Goal: Check status: Check status

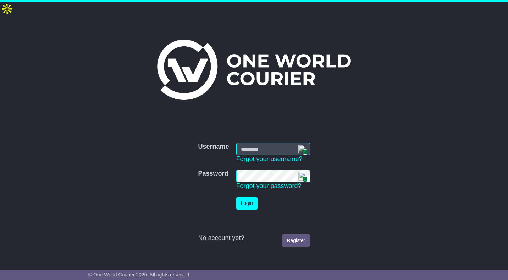
click at [302, 145] on img at bounding box center [302, 149] width 9 height 9
type input "**********"
click at [247, 197] on button "Login" at bounding box center [246, 203] width 21 height 12
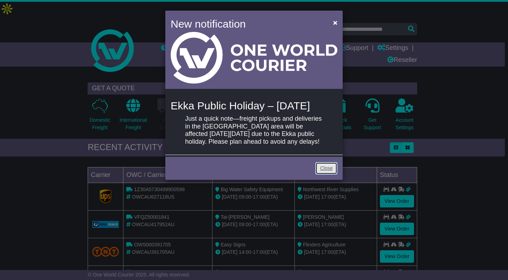
click at [332, 175] on link "Close" at bounding box center [326, 168] width 22 height 12
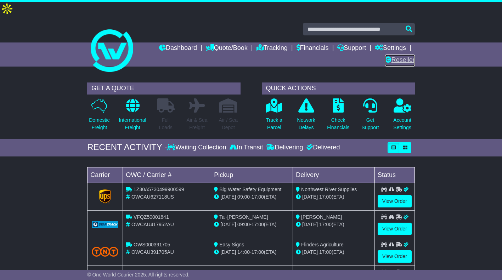
click at [408, 55] on link "Reseller" at bounding box center [400, 61] width 30 height 12
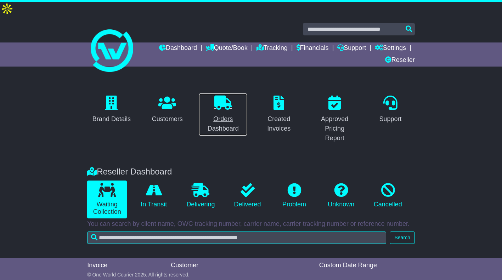
click at [224, 114] on div "Orders Dashboard" at bounding box center [222, 123] width 39 height 19
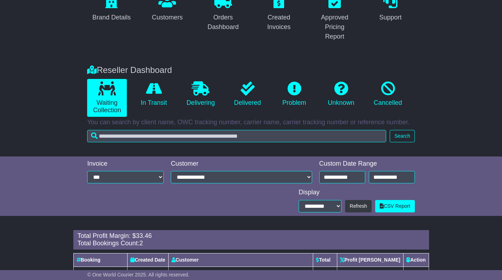
scroll to position [141, 0]
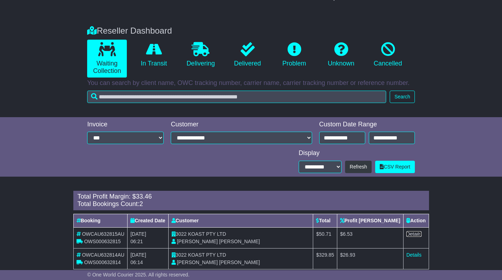
click at [413, 231] on link "Details" at bounding box center [414, 234] width 15 height 6
click at [410, 252] on link "Details" at bounding box center [414, 255] width 15 height 6
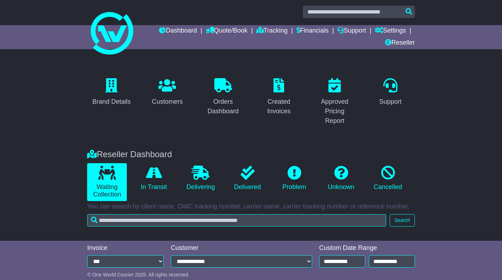
scroll to position [0, 0]
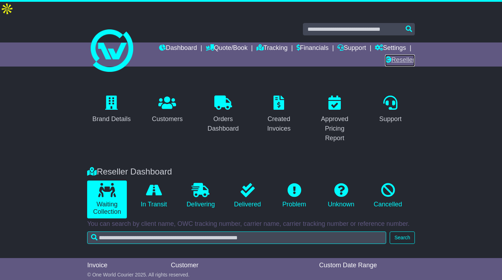
click at [397, 55] on link "Reseller" at bounding box center [400, 61] width 30 height 12
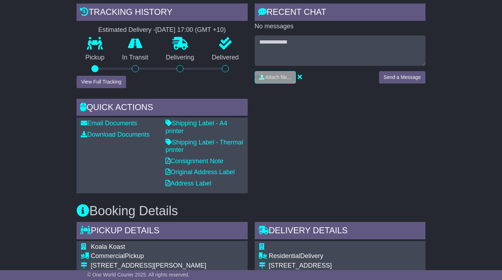
scroll to position [177, 0]
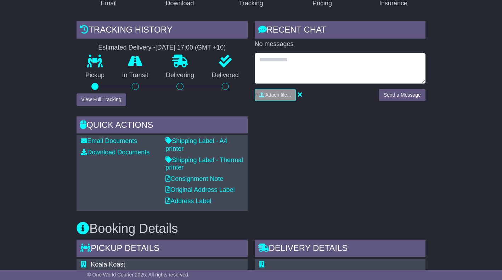
click at [310, 53] on textarea at bounding box center [340, 68] width 171 height 30
paste textarea "**********"
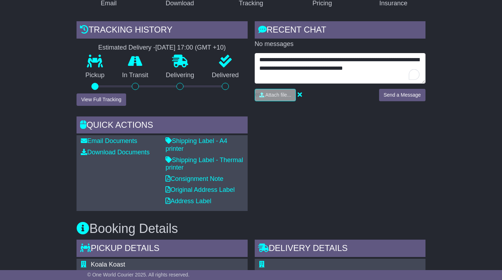
type textarea "**********"
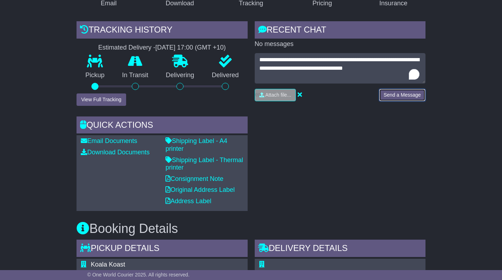
click at [395, 89] on button "Send a Message" at bounding box center [402, 95] width 46 height 12
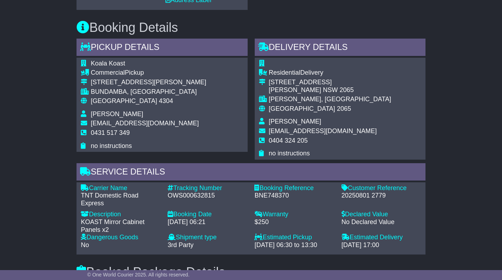
scroll to position [378, 0]
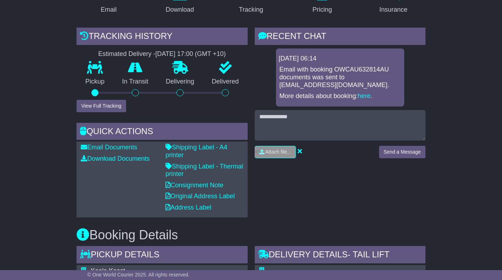
scroll to position [169, 0]
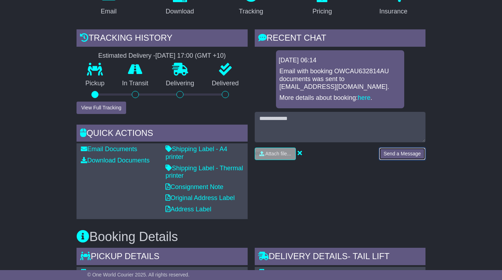
click at [401, 148] on button "Send a Message" at bounding box center [402, 154] width 46 height 12
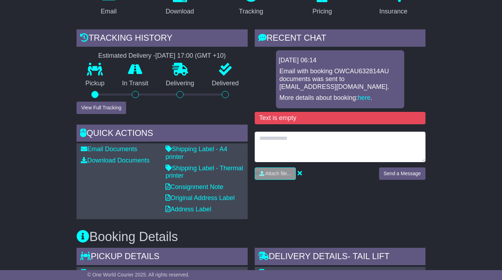
click at [270, 132] on textarea at bounding box center [340, 147] width 171 height 30
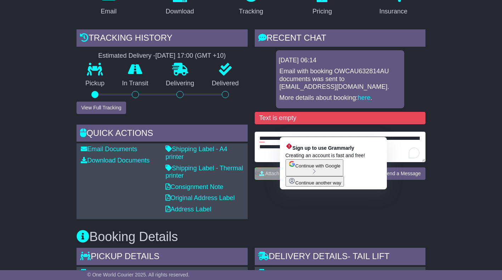
drag, startPoint x: 296, startPoint y: 133, endPoint x: 291, endPoint y: 130, distance: 5.7
click at [291, 132] on textarea "**********" at bounding box center [340, 147] width 171 height 30
click at [298, 133] on textarea "**********" at bounding box center [340, 147] width 171 height 30
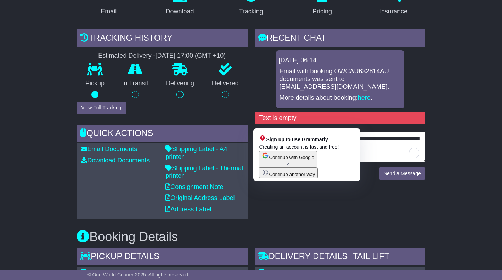
click at [263, 132] on textarea "**********" at bounding box center [340, 147] width 171 height 30
drag, startPoint x: 260, startPoint y: 123, endPoint x: 384, endPoint y: 138, distance: 124.9
click at [384, 138] on textarea "**********" at bounding box center [340, 147] width 171 height 30
click at [264, 132] on textarea "**********" at bounding box center [340, 147] width 171 height 30
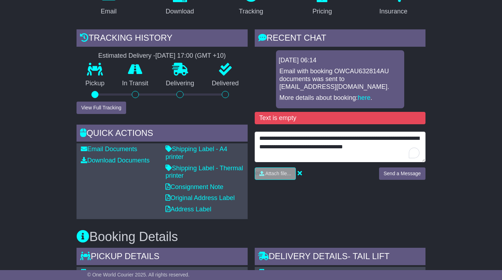
drag, startPoint x: 398, startPoint y: 133, endPoint x: 256, endPoint y: 121, distance: 142.6
click at [256, 132] on textarea "**********" at bounding box center [340, 147] width 171 height 30
type textarea "**********"
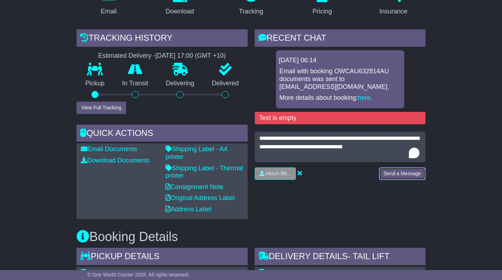
click at [410, 168] on button "Send a Message" at bounding box center [402, 174] width 46 height 12
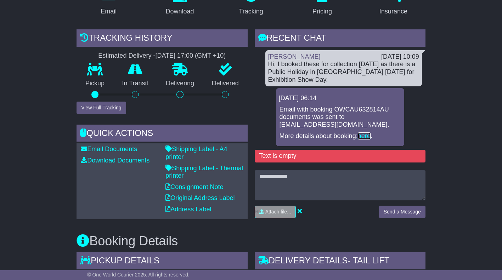
click at [364, 133] on link "here" at bounding box center [364, 136] width 13 height 7
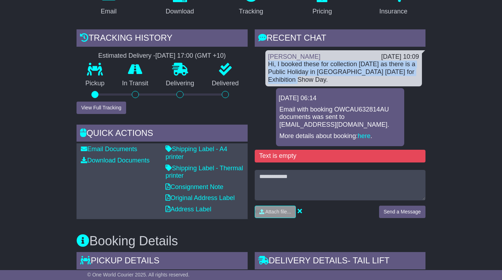
drag, startPoint x: 269, startPoint y: 49, endPoint x: 296, endPoint y: 64, distance: 30.3
click at [296, 64] on div "Hi, I booked these for collection today as there is a Public Holiday in Brisban…" at bounding box center [343, 72] width 151 height 23
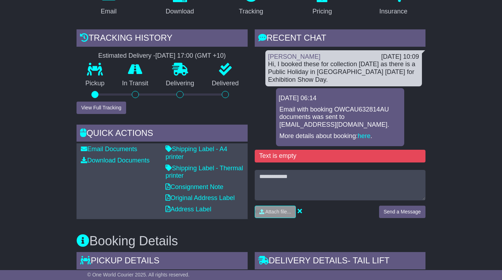
drag, startPoint x: 296, startPoint y: 64, endPoint x: 313, endPoint y: 66, distance: 17.9
click at [313, 66] on div "Hi, I booked these for collection today as there is a Public Holiday in Brisban…" at bounding box center [343, 72] width 151 height 23
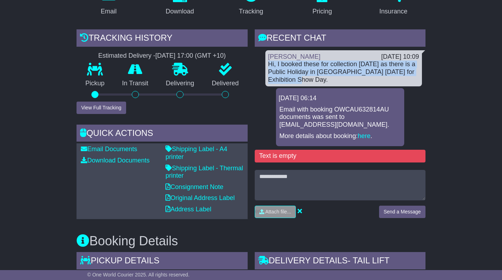
drag, startPoint x: 303, startPoint y: 66, endPoint x: 269, endPoint y: 52, distance: 36.7
click at [269, 61] on div "Hi, I booked these for collection today as there is a Public Holiday in Brisban…" at bounding box center [343, 72] width 151 height 23
copy div "Hi, I booked these for collection today as there is a Public Holiday in Brisban…"
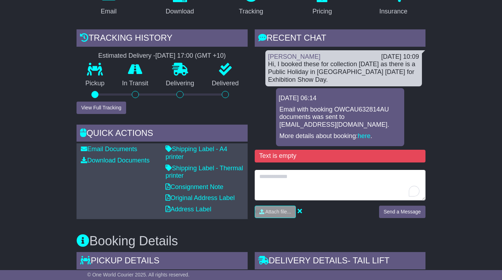
click at [290, 170] on textarea "To enrich screen reader interactions, please activate Accessibility in Grammarl…" at bounding box center [340, 185] width 171 height 30
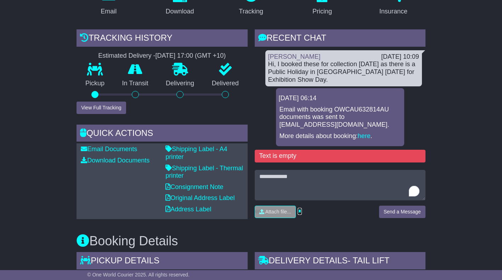
click at [300, 208] on icon at bounding box center [300, 211] width 4 height 6
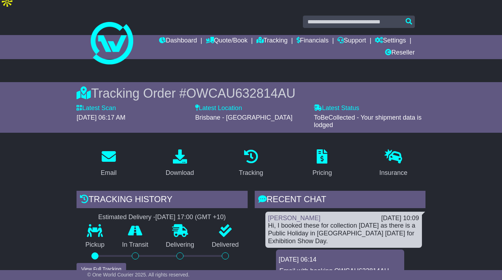
scroll to position [0, 0]
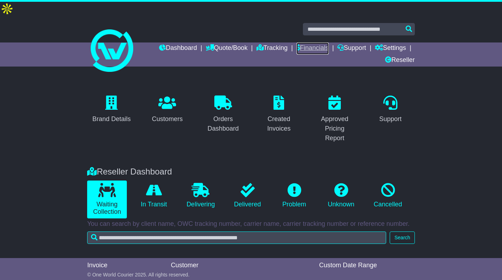
click at [308, 43] on link "Financials" at bounding box center [313, 49] width 32 height 12
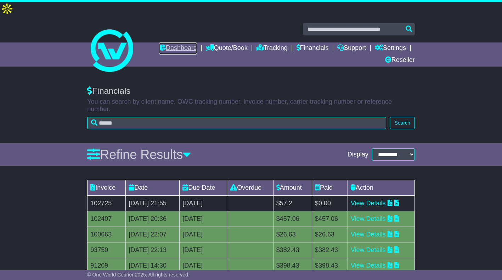
click at [184, 43] on link "Dashboard" at bounding box center [178, 49] width 38 height 12
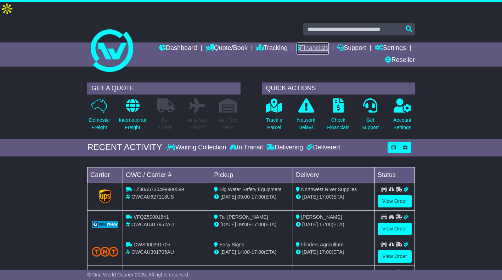
click at [308, 43] on link "Financials" at bounding box center [313, 49] width 32 height 12
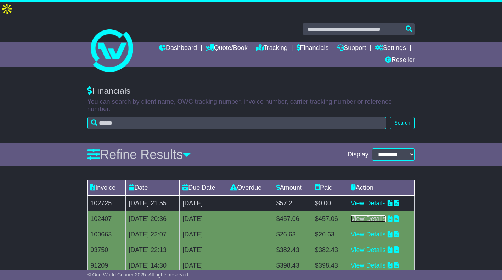
click at [370, 216] on link "View Details" at bounding box center [368, 219] width 35 height 7
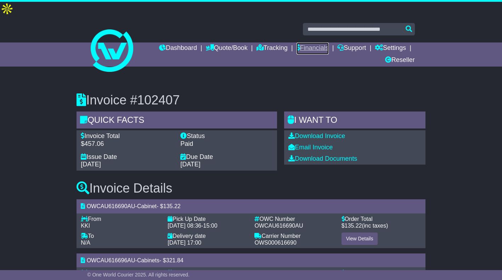
click at [314, 43] on link "Financials" at bounding box center [313, 49] width 32 height 12
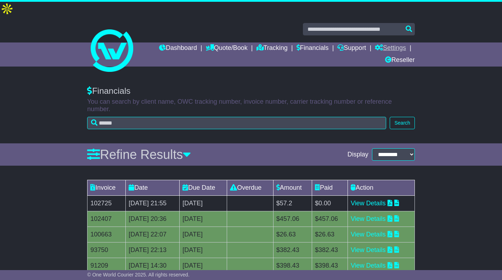
click at [402, 43] on link "Settings" at bounding box center [390, 49] width 31 height 12
click at [440, 79] on div "Financials You can search by client name, OWC tracking number, invoice number, …" at bounding box center [251, 111] width 502 height 65
click at [185, 43] on link "Dashboard" at bounding box center [178, 49] width 38 height 12
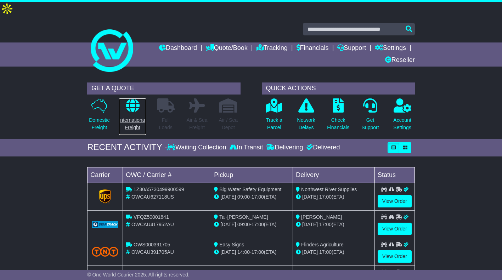
click at [132, 99] on icon at bounding box center [133, 106] width 14 height 14
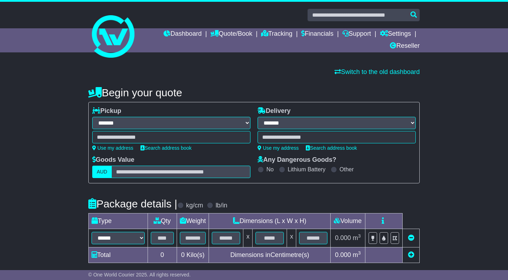
select select "**"
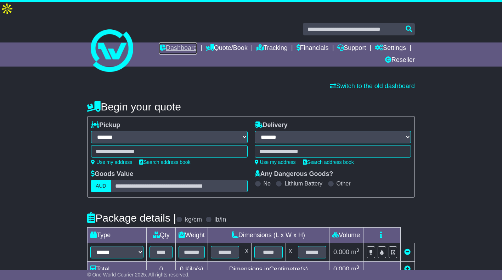
click at [177, 43] on link "Dashboard" at bounding box center [178, 49] width 38 height 12
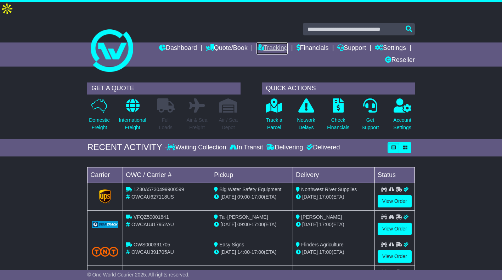
click at [276, 43] on link "Tracking" at bounding box center [272, 49] width 31 height 12
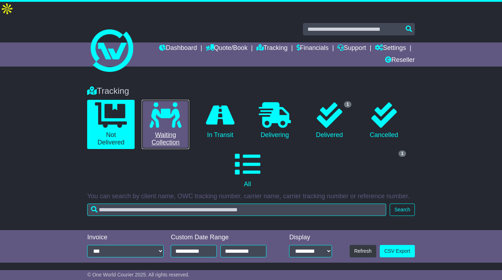
click at [175, 102] on icon at bounding box center [166, 115] width 32 height 26
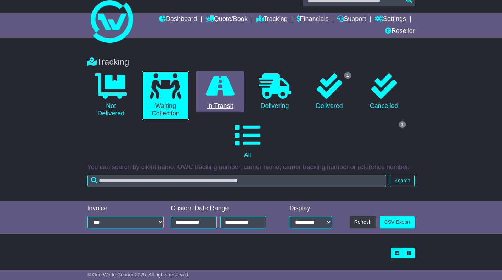
scroll to position [29, 0]
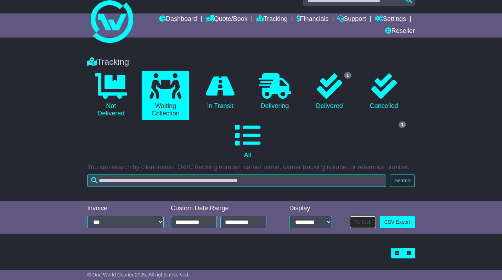
click at [372, 216] on button "Refresh" at bounding box center [363, 222] width 27 height 12
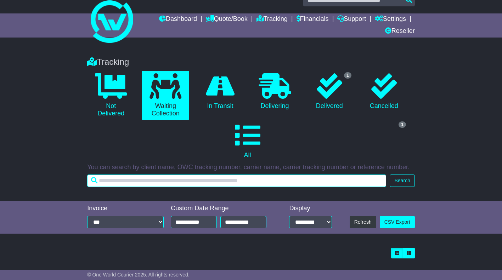
click at [219, 175] on input "text" at bounding box center [236, 181] width 299 height 12
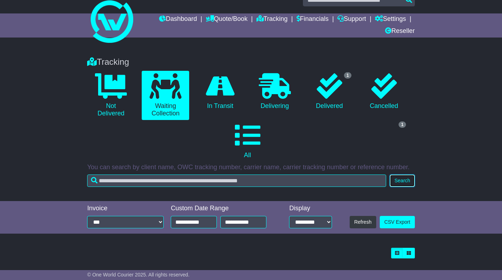
click at [403, 175] on button "Search" at bounding box center [402, 181] width 25 height 12
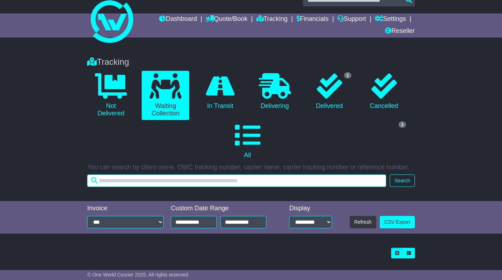
click at [242, 175] on input "text" at bounding box center [236, 181] width 299 height 12
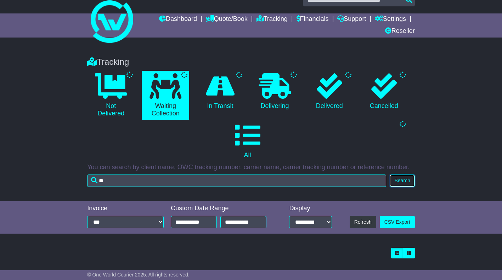
click at [398, 175] on button "Search" at bounding box center [402, 181] width 25 height 12
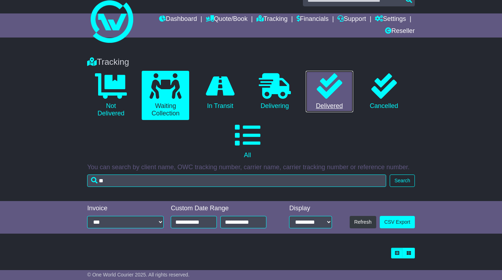
click at [331, 80] on icon at bounding box center [330, 86] width 26 height 26
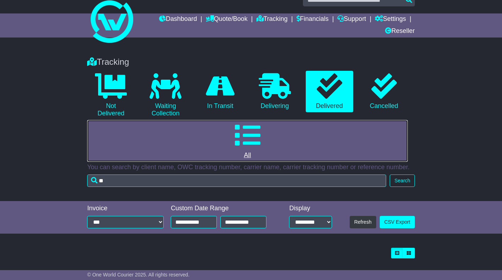
click at [254, 128] on icon at bounding box center [248, 136] width 26 height 26
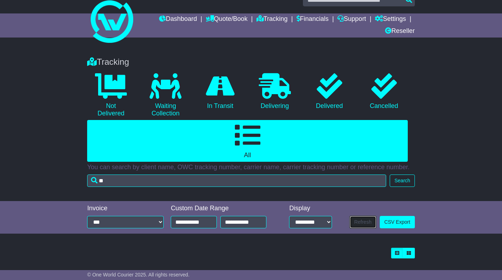
click at [369, 216] on button "Refresh" at bounding box center [363, 222] width 27 height 12
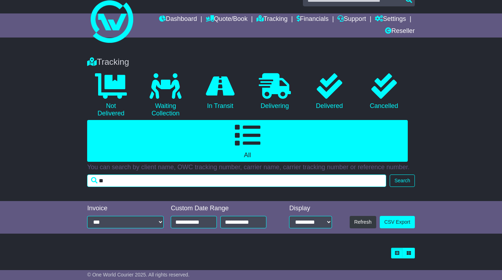
click at [141, 175] on input "**" at bounding box center [236, 181] width 299 height 12
type input "*"
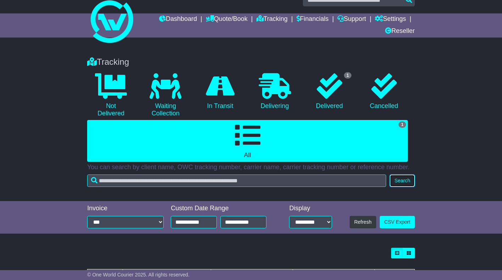
click at [408, 175] on button "Search" at bounding box center [402, 181] width 25 height 12
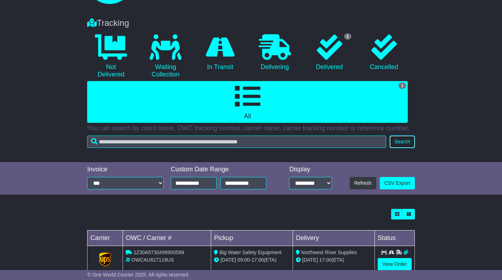
scroll to position [73, 0]
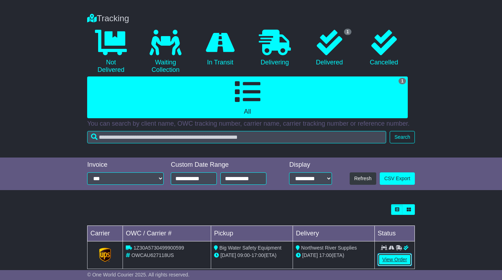
click at [388, 254] on link "View Order" at bounding box center [395, 260] width 34 height 12
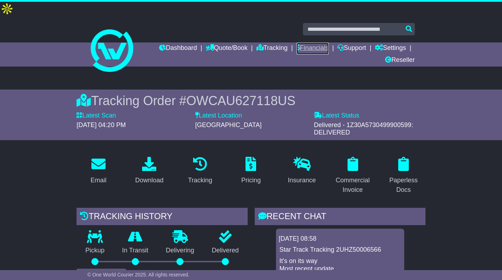
click at [309, 43] on link "Financials" at bounding box center [313, 49] width 32 height 12
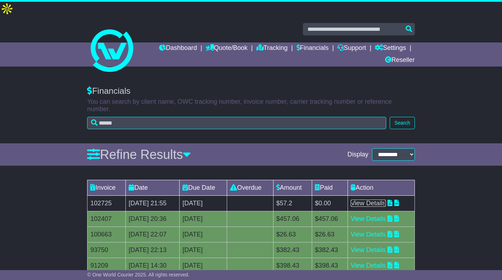
click at [382, 200] on link "View Details" at bounding box center [368, 203] width 35 height 7
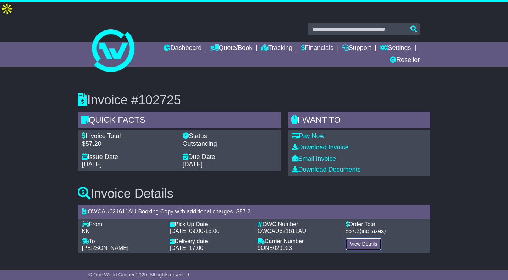
click at [366, 238] on link "View Details" at bounding box center [363, 244] width 37 height 12
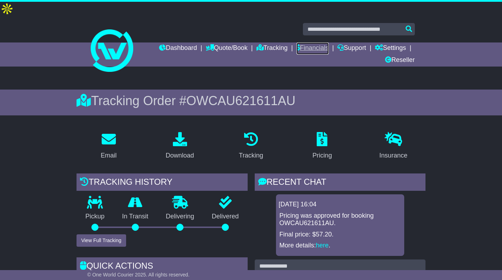
click at [313, 43] on link "Financials" at bounding box center [313, 49] width 32 height 12
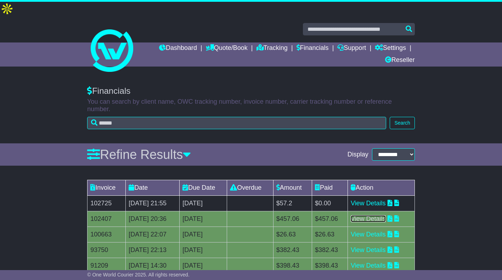
click at [368, 216] on link "View Details" at bounding box center [368, 219] width 35 height 7
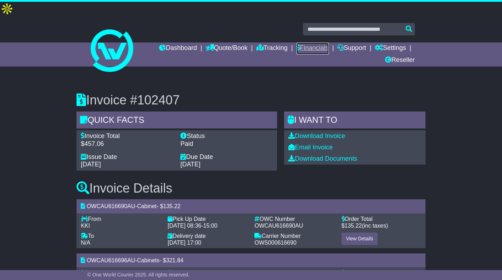
click at [314, 43] on link "Financials" at bounding box center [313, 49] width 32 height 12
